Goal: Transaction & Acquisition: Purchase product/service

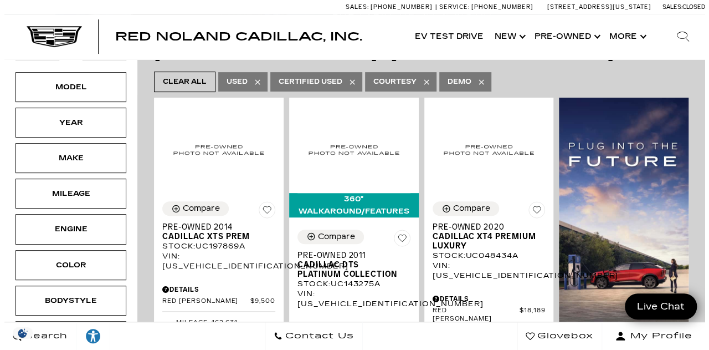
scroll to position [155, 0]
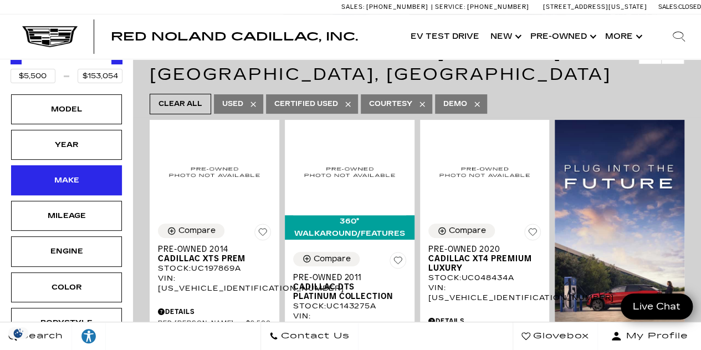
click at [92, 185] on div "Make" at bounding box center [66, 180] width 55 height 12
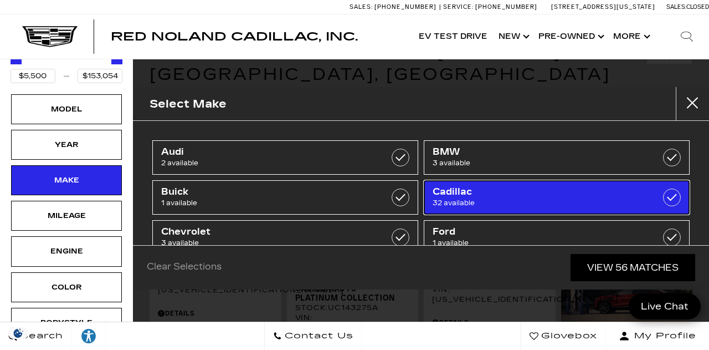
click at [642, 193] on link "Cadillac 32 available" at bounding box center [557, 197] width 266 height 34
type input "$9,500"
checkbox input "true"
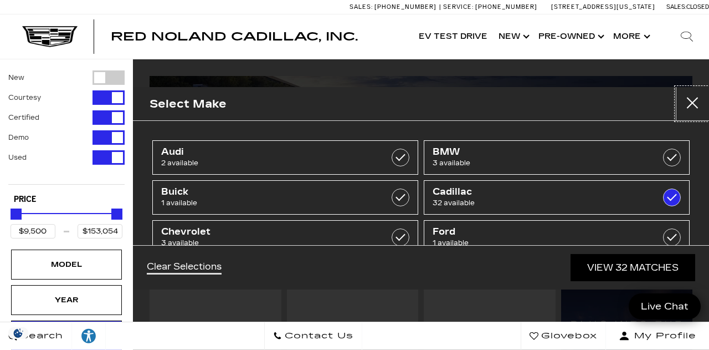
click at [698, 103] on button "close" at bounding box center [692, 103] width 33 height 33
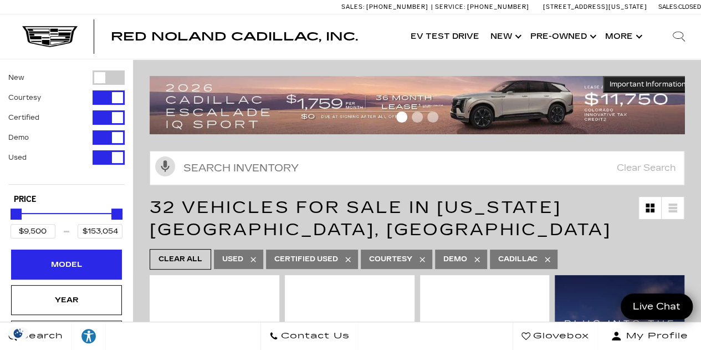
click at [95, 261] on div "Model" at bounding box center [66, 264] width 111 height 30
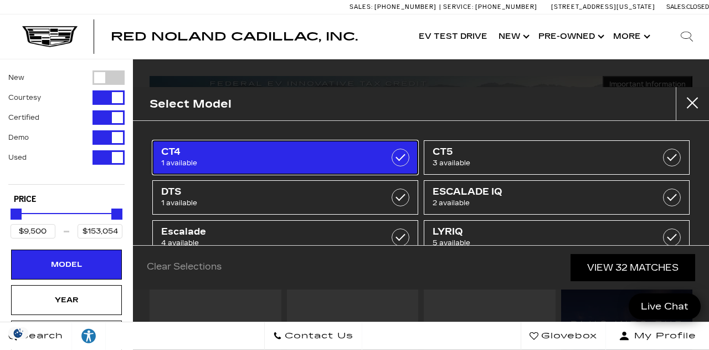
click at [393, 158] on label at bounding box center [401, 158] width 18 height 18
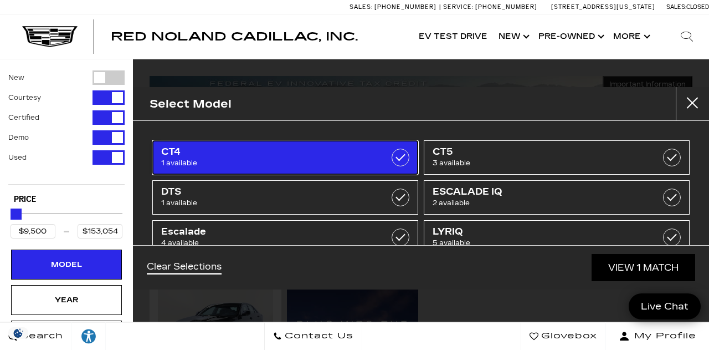
type input "$44,684"
checkbox input "true"
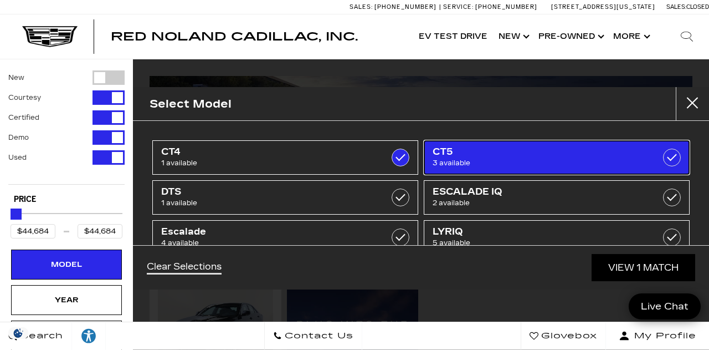
click at [667, 156] on label at bounding box center [672, 158] width 18 height 18
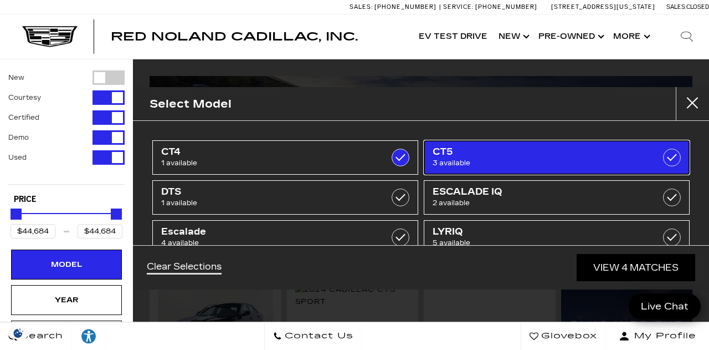
type input "$59,774"
checkbox input "true"
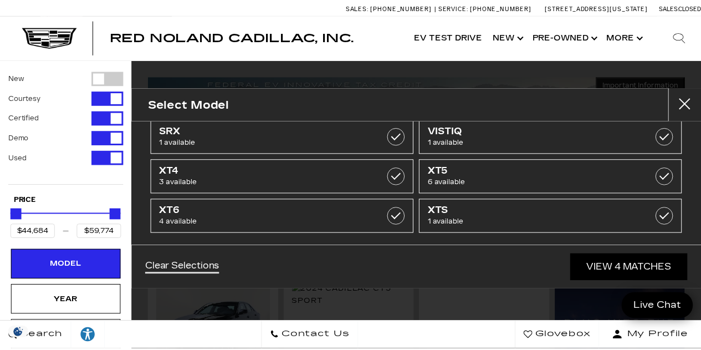
scroll to position [136, 0]
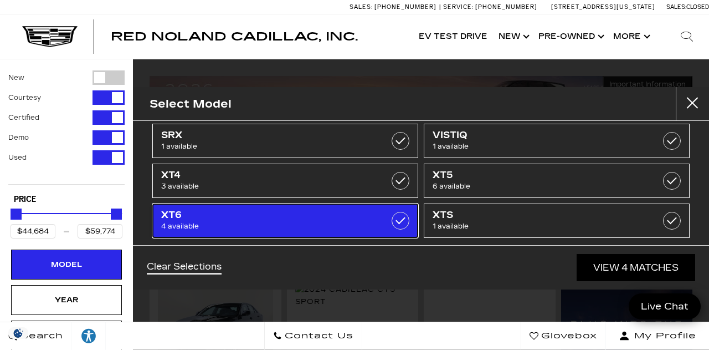
click at [400, 220] on label at bounding box center [401, 221] width 18 height 18
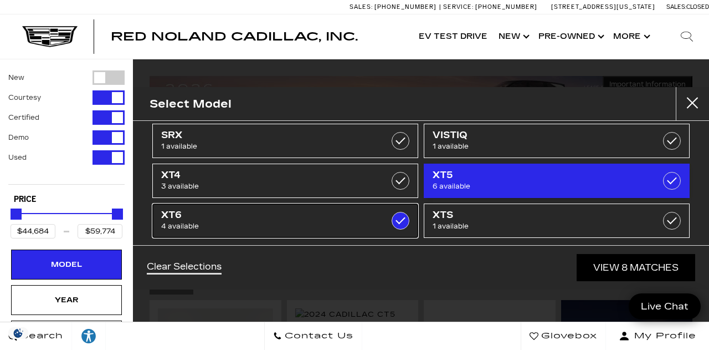
type input "$72,603"
checkbox input "true"
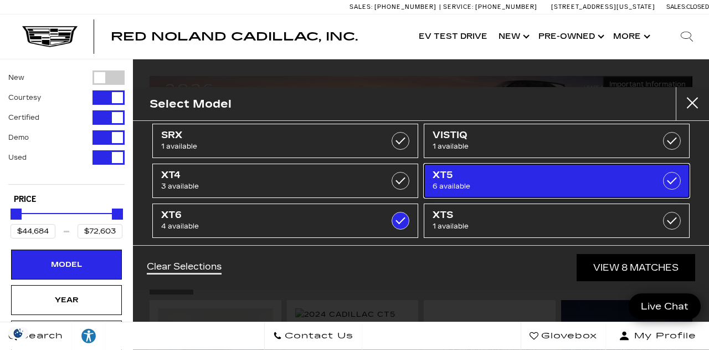
click at [663, 181] on label at bounding box center [672, 181] width 18 height 18
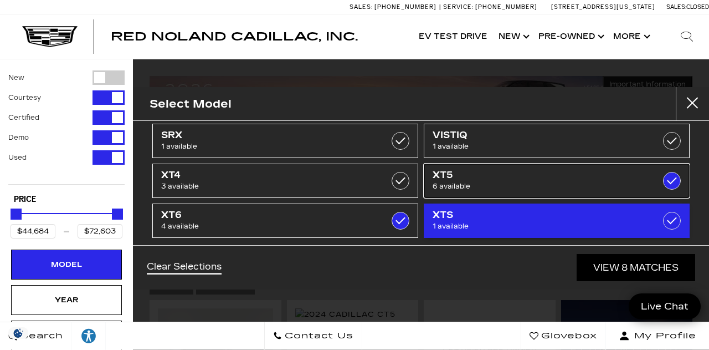
type input "$26,689"
checkbox input "true"
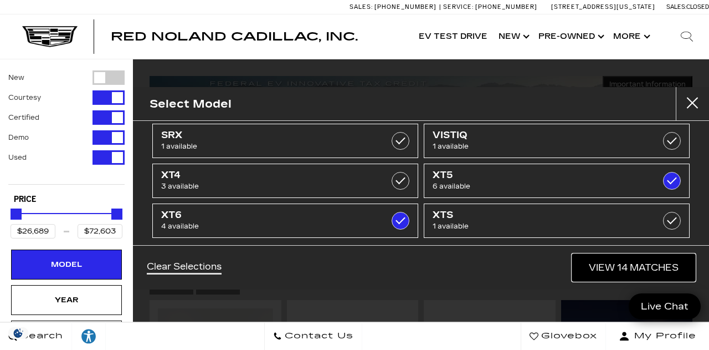
click at [639, 269] on link "View 14 Matches" at bounding box center [633, 267] width 123 height 27
